Goal: Task Accomplishment & Management: Complete application form

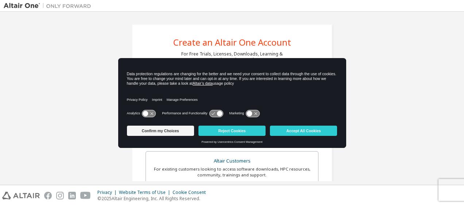
drag, startPoint x: 305, startPoint y: 129, endPoint x: 303, endPoint y: 126, distance: 3.9
click at [305, 130] on button "Accept All Cookies" at bounding box center [303, 130] width 67 height 10
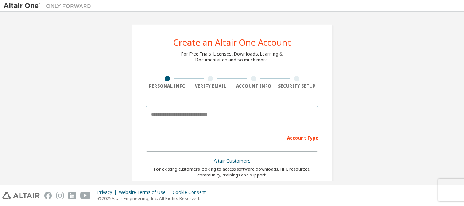
click at [201, 112] on input "email" at bounding box center [231, 114] width 173 height 17
type input "**********"
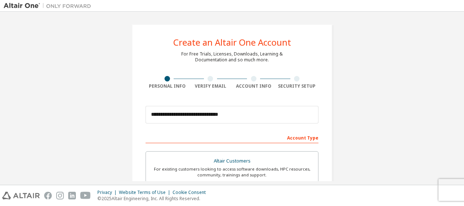
type input "****"
type input "**********"
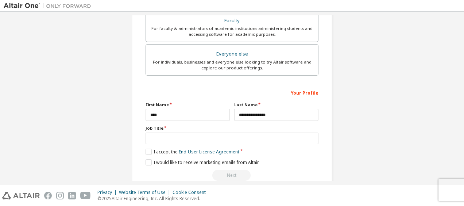
scroll to position [219, 0]
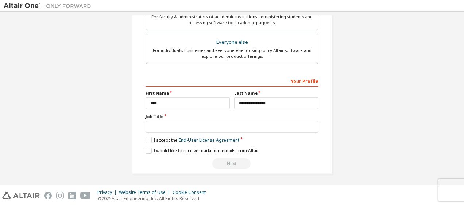
click at [239, 133] on div "**********" at bounding box center [231, 122] width 173 height 94
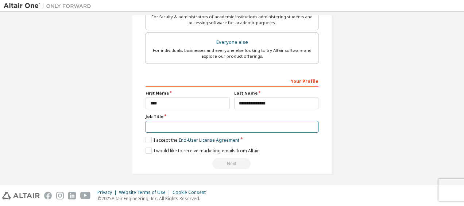
click at [239, 128] on input "text" at bounding box center [231, 127] width 173 height 12
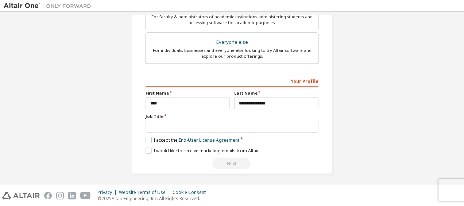
click at [146, 138] on label "I accept the End-User License Agreement" at bounding box center [192, 140] width 94 height 6
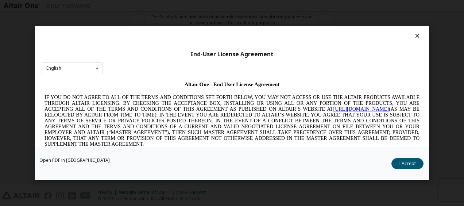
scroll to position [0, 0]
click at [411, 173] on div "Open PDF in New Tab I Accept" at bounding box center [232, 162] width 394 height 33
click at [403, 160] on button "I Accept" at bounding box center [407, 163] width 32 height 11
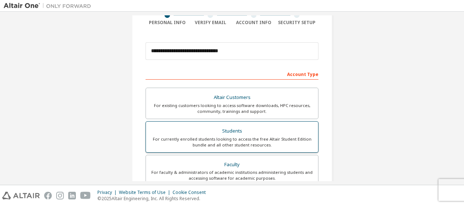
scroll to position [109, 0]
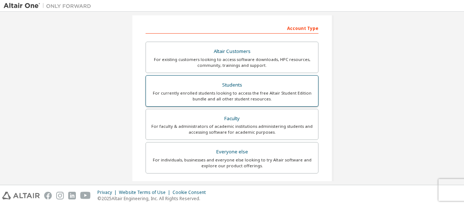
click at [230, 86] on div "Students" at bounding box center [231, 85] width 163 height 10
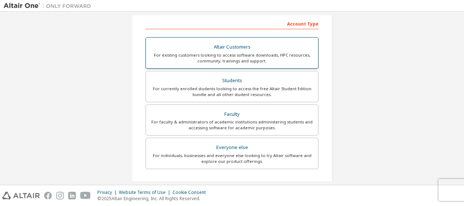
scroll to position [182, 0]
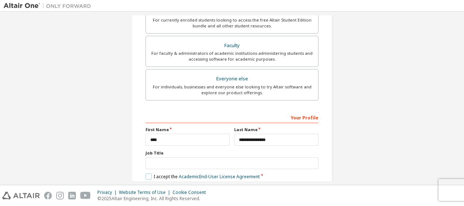
click at [157, 173] on label "I accept the Academic End-User License Agreement" at bounding box center [202, 176] width 114 height 6
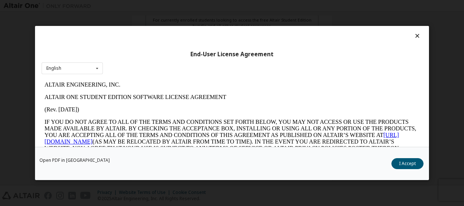
scroll to position [0, 0]
click at [403, 164] on button "I Accept" at bounding box center [407, 163] width 32 height 11
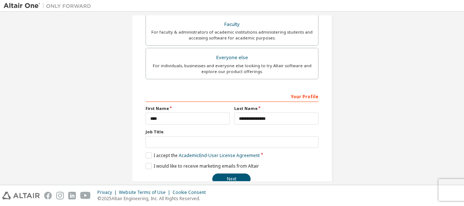
scroll to position [219, 0]
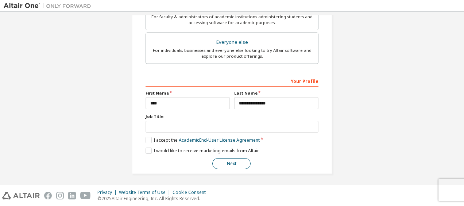
click at [240, 163] on button "Next" at bounding box center [231, 163] width 38 height 11
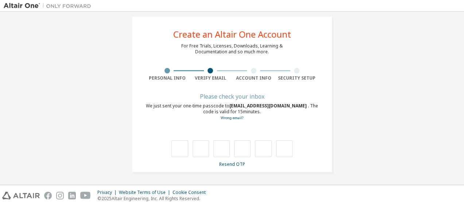
scroll to position [8, 0]
type input "*"
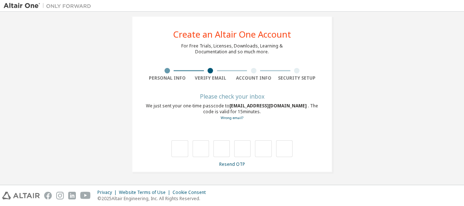
type input "*"
